Goal: Task Accomplishment & Management: Manage account settings

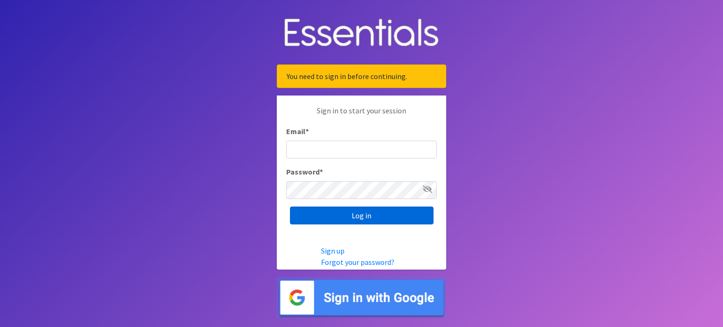
type input "[EMAIL_ADDRESS][DOMAIN_NAME]"
click at [383, 217] on input "Log in" at bounding box center [362, 216] width 144 height 18
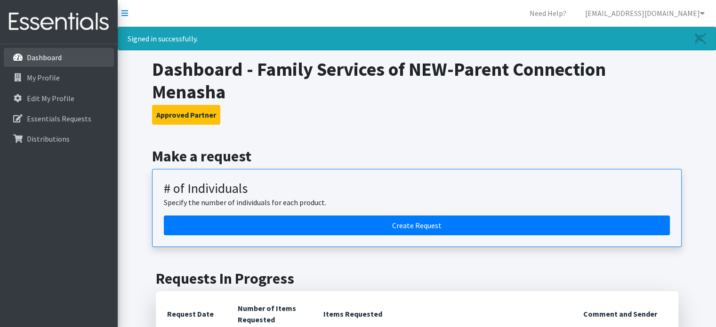
click at [59, 63] on link "Dashboard" at bounding box center [59, 57] width 110 height 19
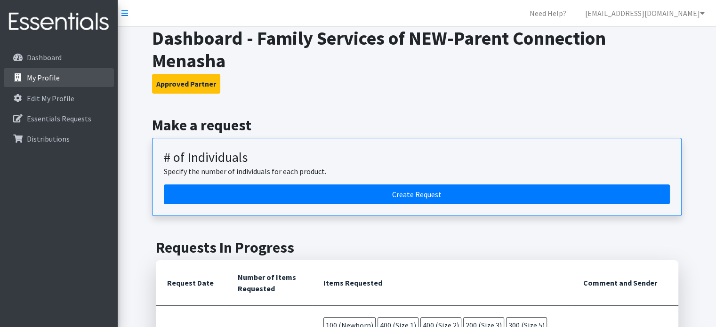
click at [37, 80] on p "My Profile" at bounding box center [43, 77] width 33 height 9
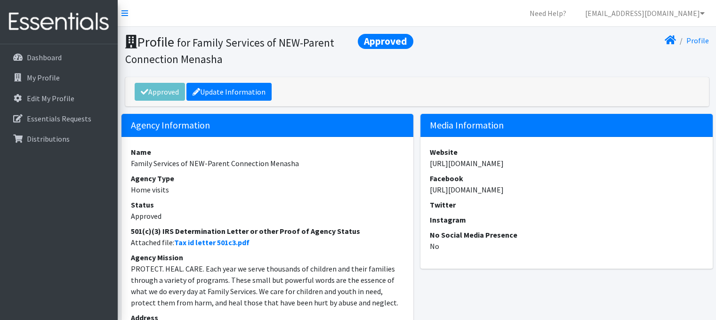
drag, startPoint x: 356, startPoint y: 220, endPoint x: 339, endPoint y: 239, distance: 25.3
click at [357, 220] on dd "Approved" at bounding box center [267, 215] width 273 height 11
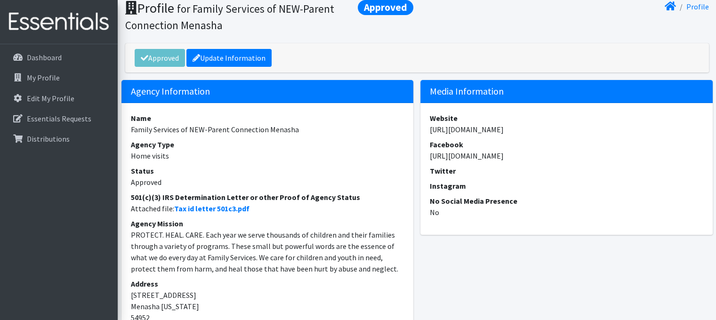
scroll to position [94, 0]
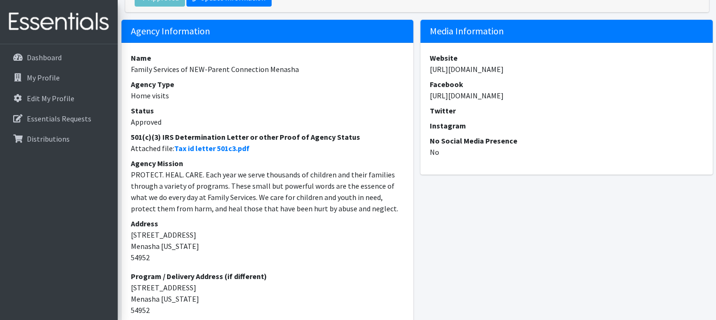
click at [331, 248] on address "Address 1810 Appleton Rd Menasha Wisconsin 54952" at bounding box center [267, 240] width 273 height 45
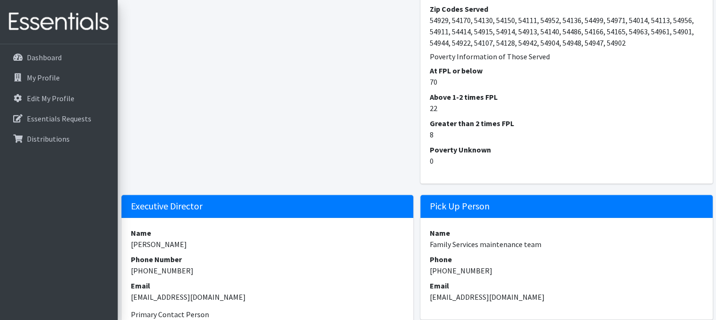
scroll to position [753, 0]
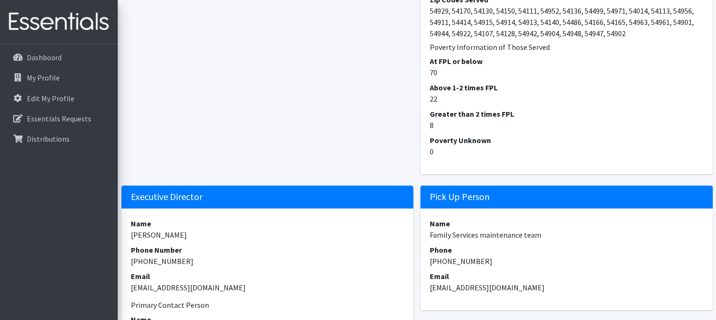
click at [459, 62] on dt "At FPL or below" at bounding box center [566, 61] width 273 height 11
click at [460, 116] on dt "Greater than 2 times FPL" at bounding box center [566, 113] width 273 height 11
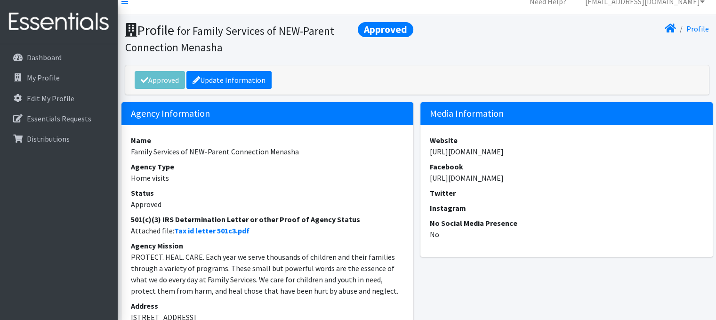
scroll to position [0, 0]
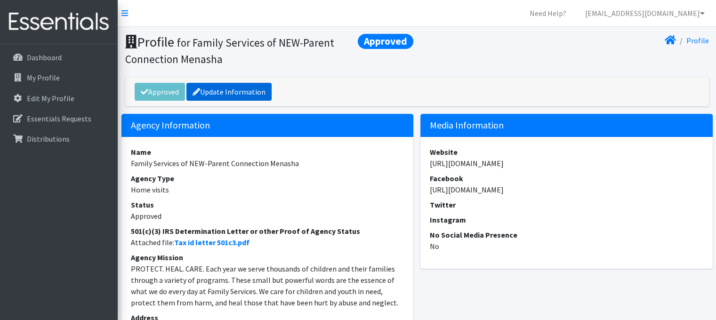
click at [218, 86] on link "Update Information" at bounding box center [228, 92] width 85 height 18
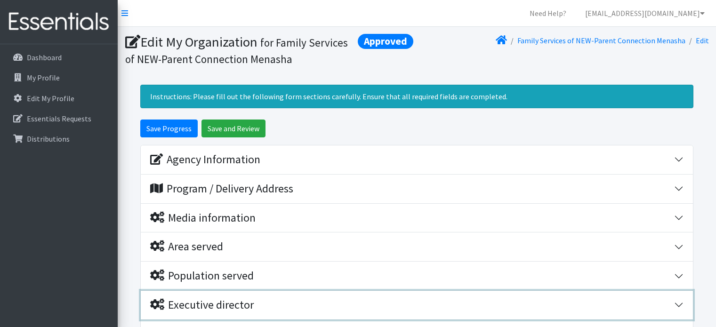
drag, startPoint x: 0, startPoint y: 0, endPoint x: 225, endPoint y: 154, distance: 272.9
click at [223, 298] on div "Executive director" at bounding box center [202, 305] width 104 height 14
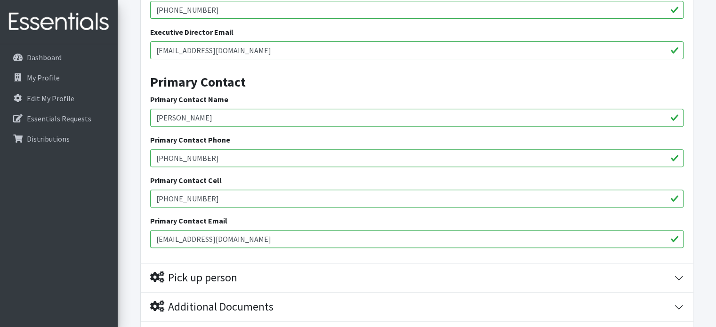
scroll to position [193, 0]
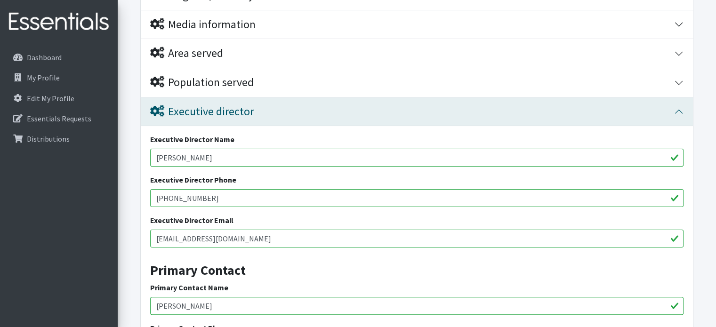
drag, startPoint x: 120, startPoint y: 152, endPoint x: 2, endPoint y: 156, distance: 118.6
click at [0, 152] on div "Need Help? mcoughlin@familyservicesnew.org Organization Settings My Co-Workers …" at bounding box center [358, 209] width 716 height 805
type input "[PERSON_NAME]"
drag, startPoint x: 186, startPoint y: 235, endPoint x: 55, endPoint y: 239, distance: 131.3
click at [55, 239] on div "Need Help? mcoughlin@familyservicesnew.org Organization Settings My Co-Workers …" at bounding box center [358, 209] width 716 height 805
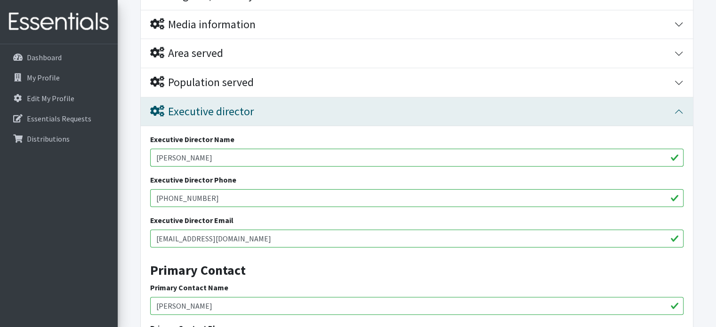
type input "[EMAIL_ADDRESS][DOMAIN_NAME]"
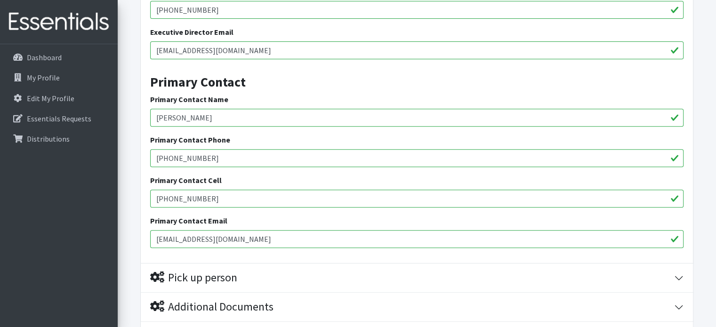
scroll to position [287, 0]
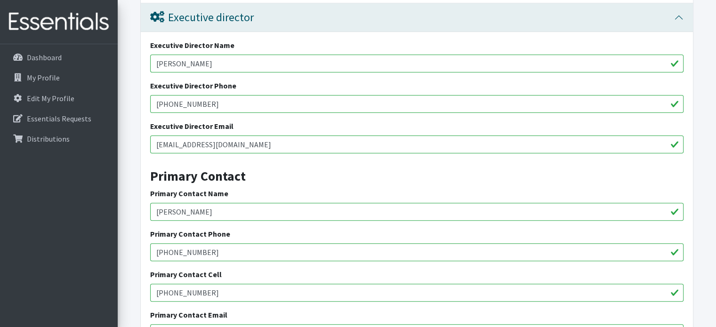
drag, startPoint x: 200, startPoint y: 104, endPoint x: 315, endPoint y: 106, distance: 115.8
click at [315, 106] on input "920-438-1724 x1217" at bounding box center [416, 104] width 533 height 18
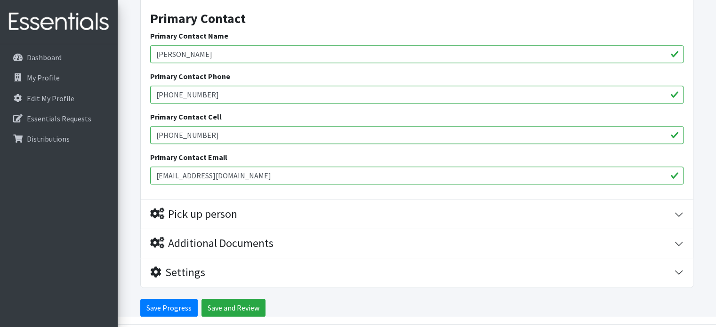
scroll to position [476, 0]
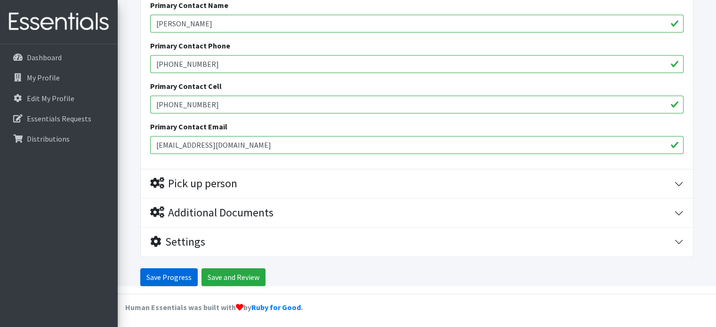
type input "[PHONE_NUMBER]"
click at [151, 276] on input "Save Progress" at bounding box center [168, 277] width 57 height 18
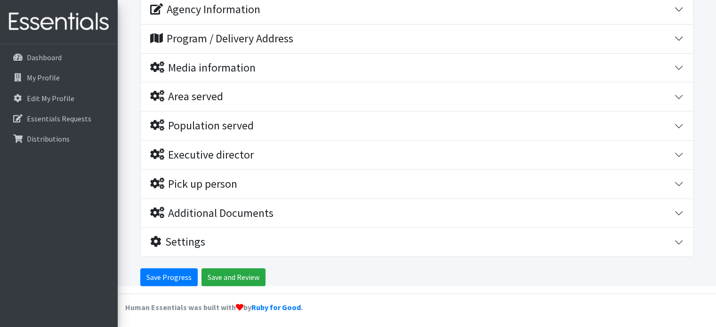
scroll to position [181, 0]
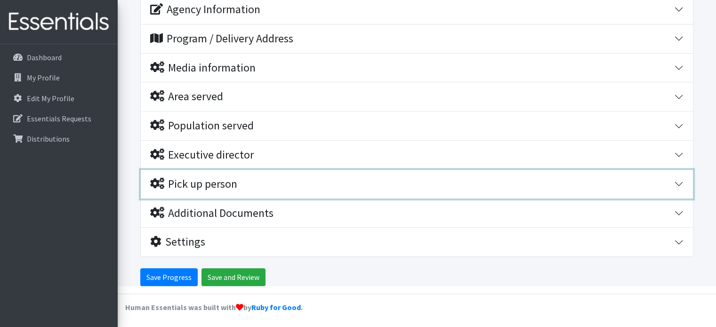
click at [217, 185] on div "Pick up person" at bounding box center [193, 184] width 87 height 14
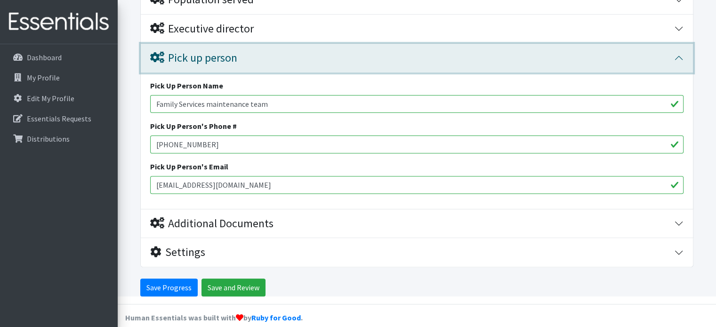
scroll to position [318, 0]
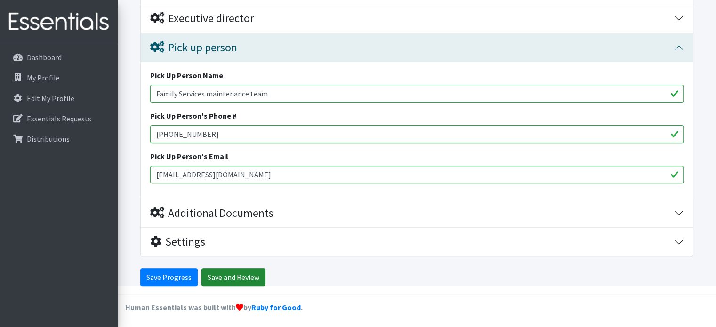
click at [229, 274] on input "Save and Review" at bounding box center [233, 277] width 64 height 18
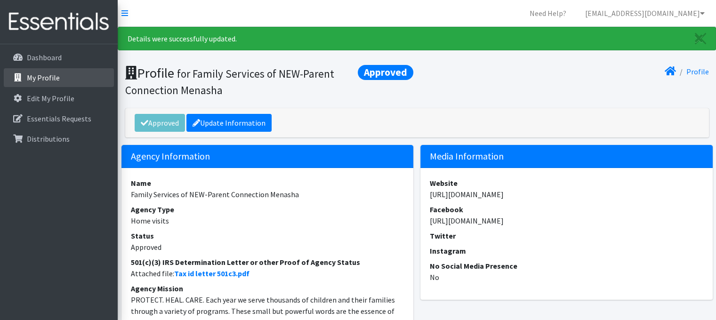
click at [68, 74] on link "My Profile" at bounding box center [59, 77] width 110 height 19
